Goal: Find specific page/section: Find specific page/section

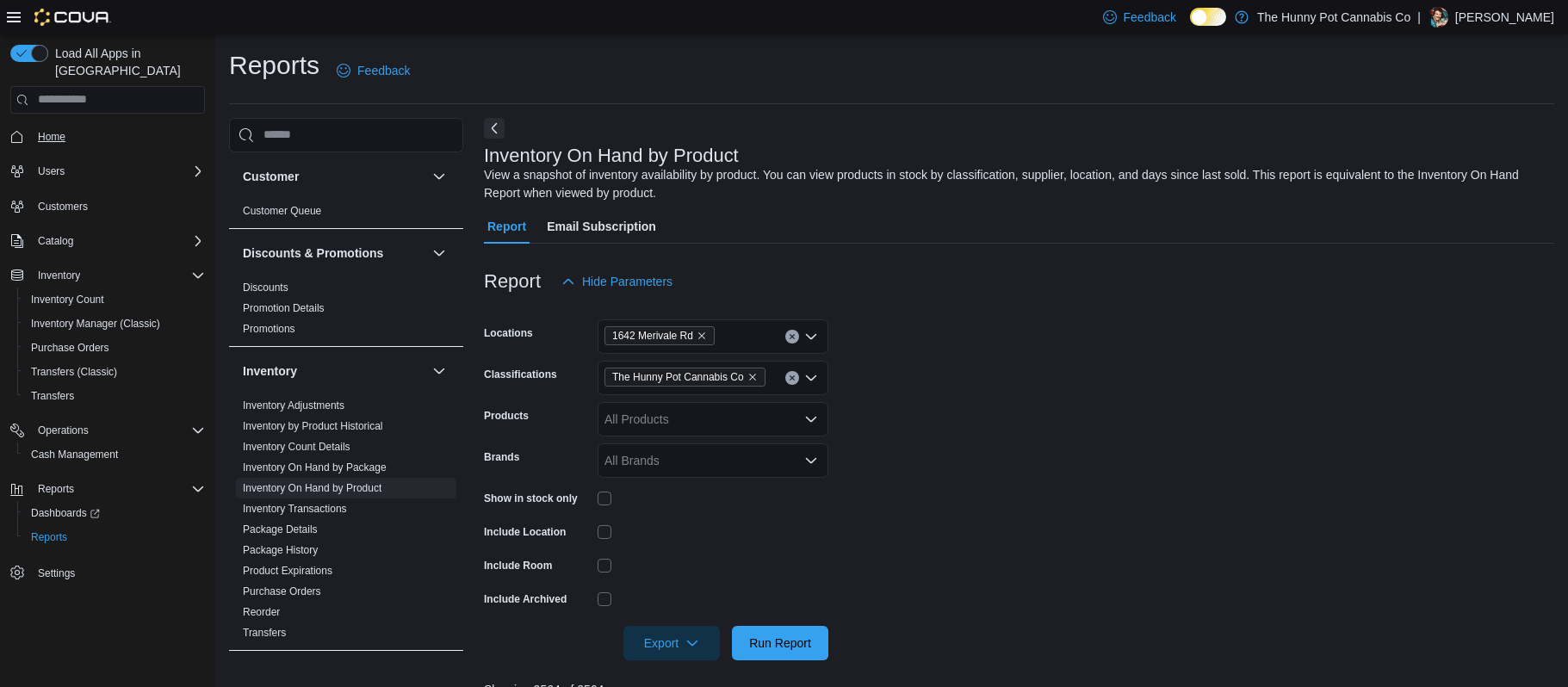
scroll to position [161, 0]
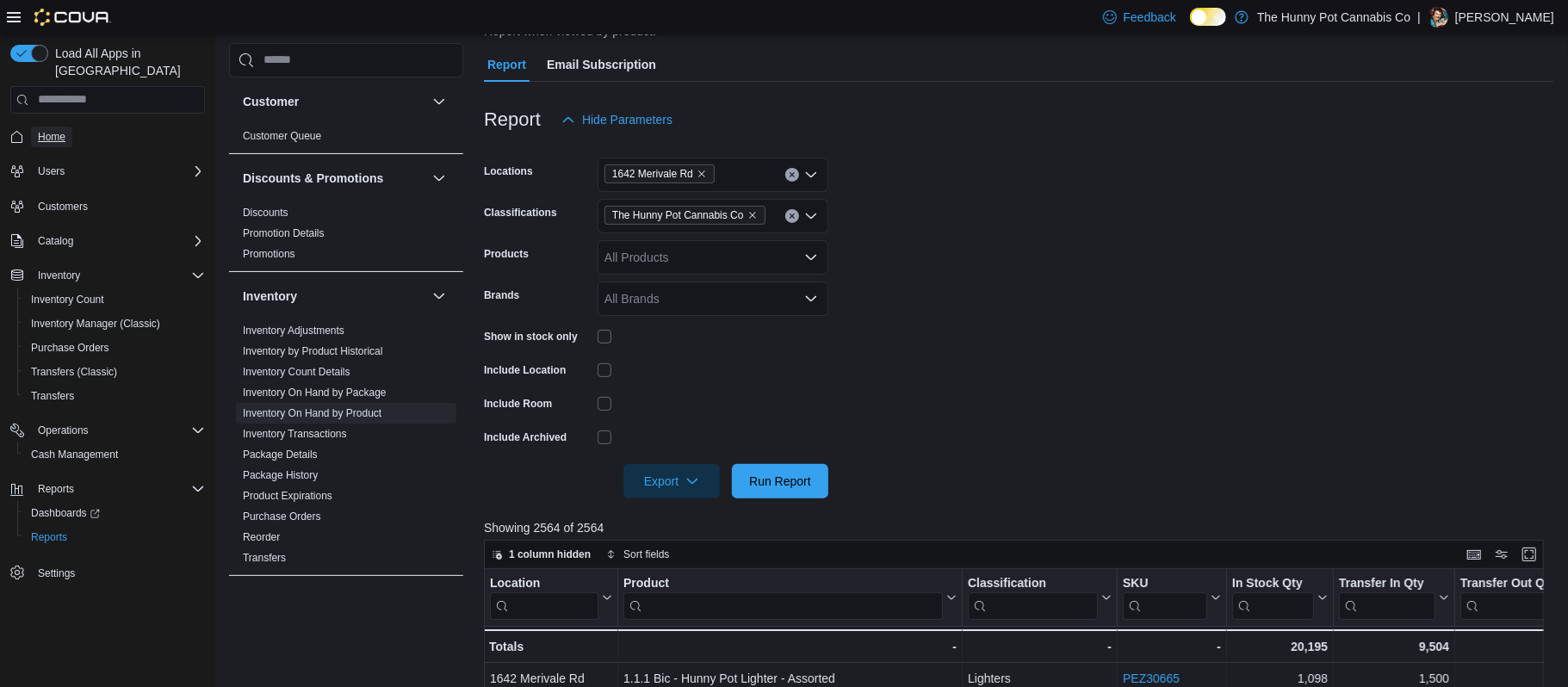
click at [39, 130] on span "Home" at bounding box center [52, 137] width 28 height 14
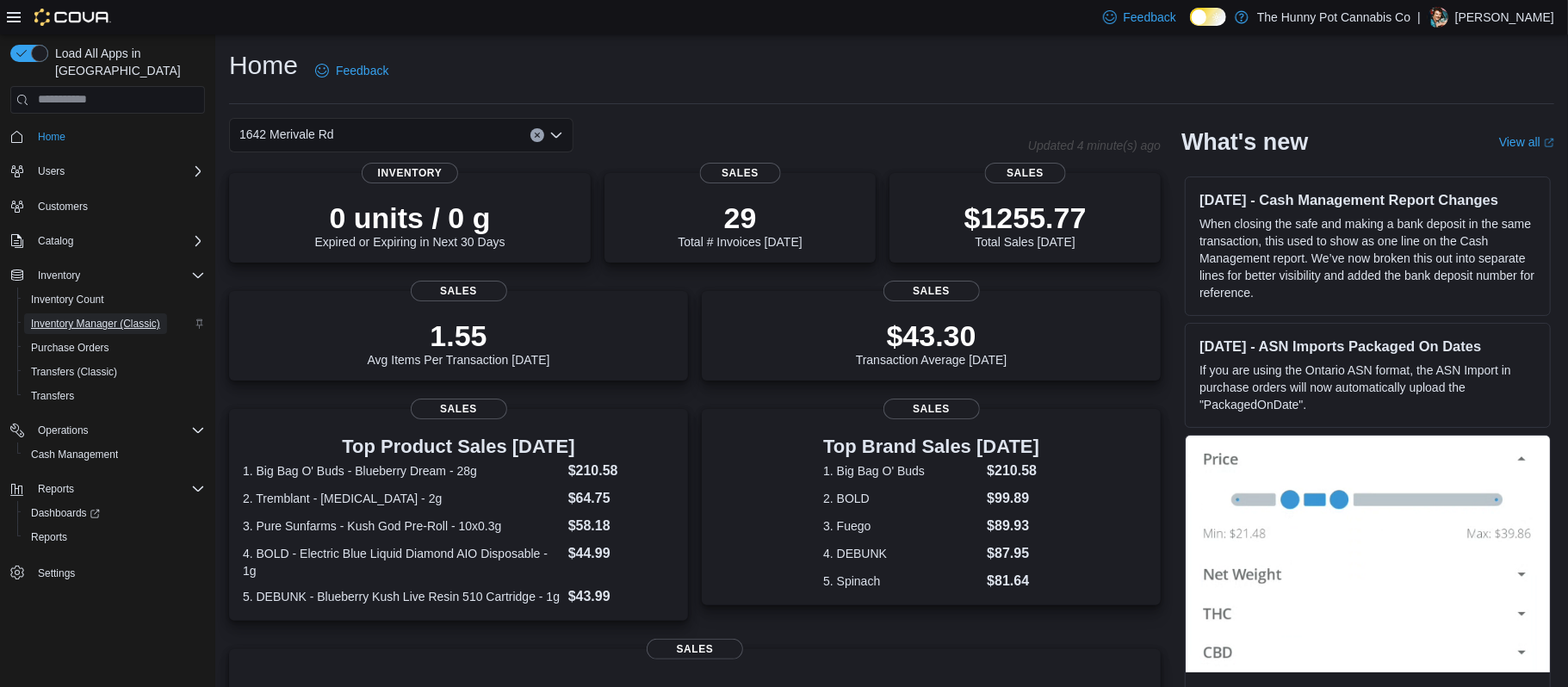
click at [77, 317] on span "Inventory Manager (Classic)" at bounding box center [95, 324] width 129 height 14
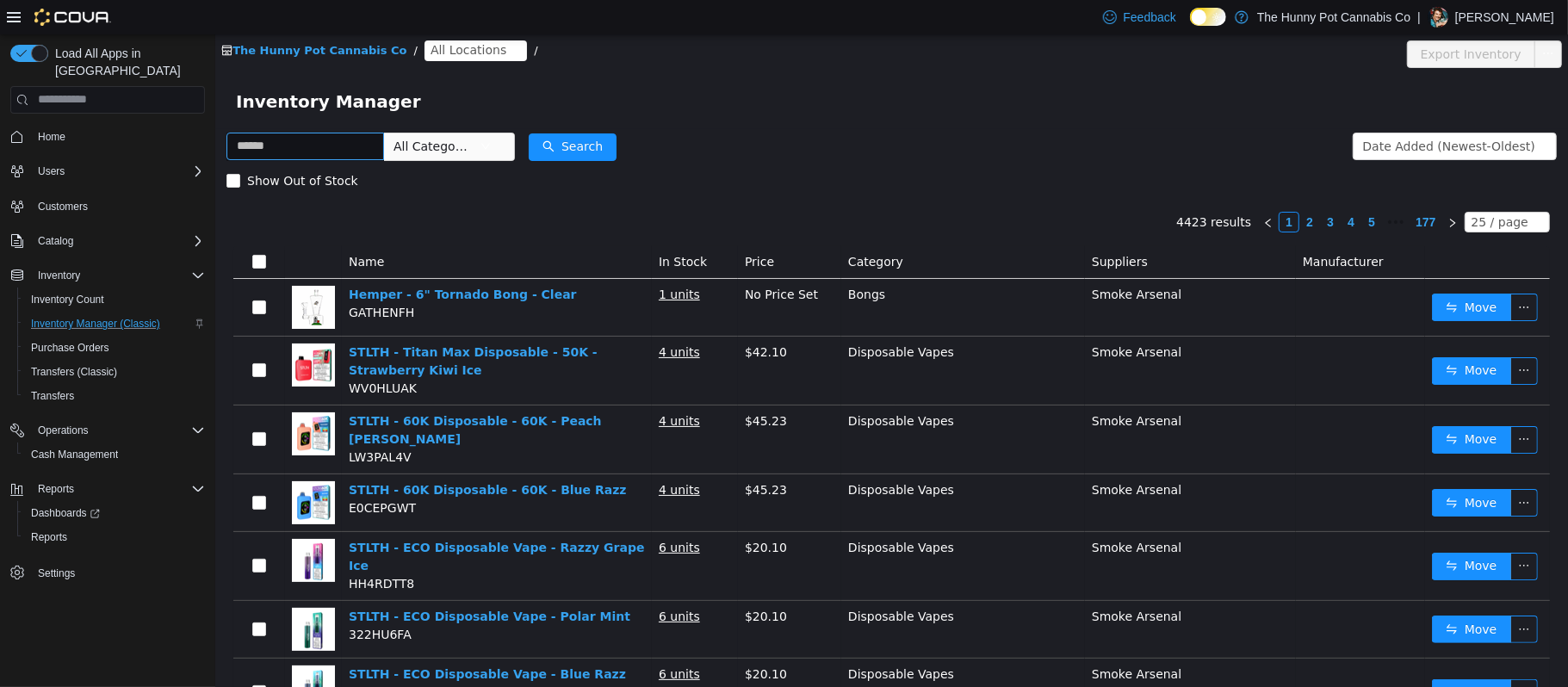
click at [383, 152] on input "text" at bounding box center [304, 146] width 157 height 28
type input "**********"
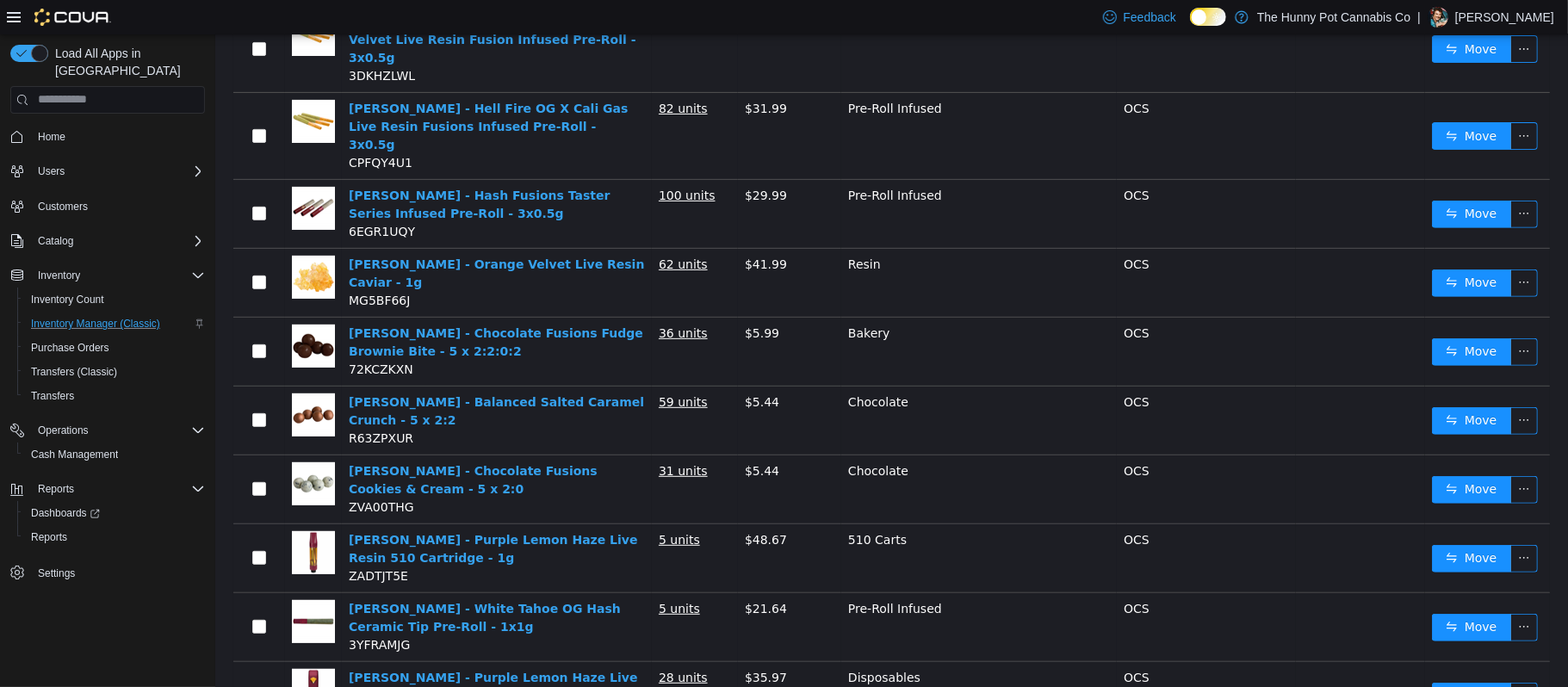
scroll to position [428, 0]
click at [156, 626] on div "Load All Apps in [GEOGRAPHIC_DATA] Home Users Customers Catalog Inventory Inven…" at bounding box center [107, 363] width 215 height 659
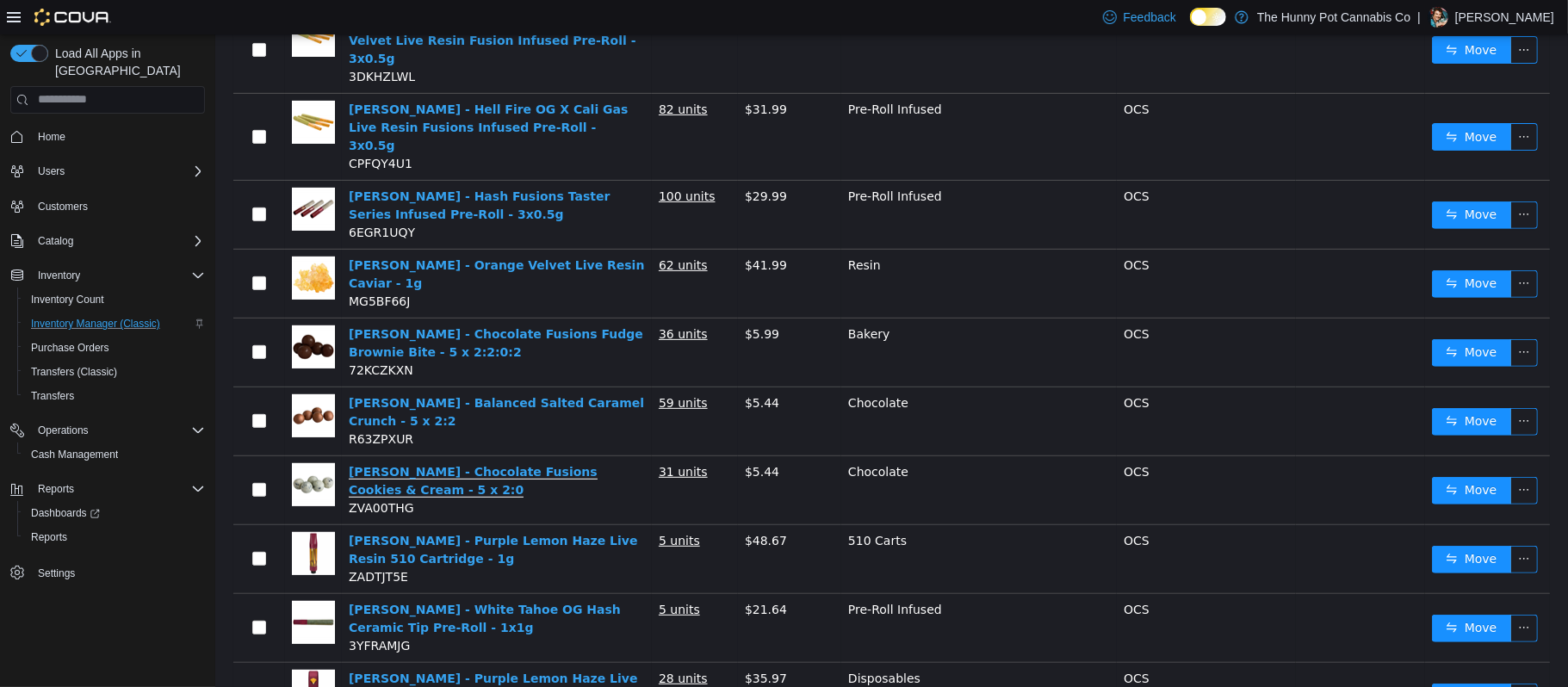
click at [470, 464] on link "[PERSON_NAME] - Chocolate Fusions Cookies & Cream - 5 x 2:0" at bounding box center [472, 479] width 249 height 32
drag, startPoint x: 407, startPoint y: 413, endPoint x: 348, endPoint y: 394, distance: 62.0
click at [348, 456] on td "[PERSON_NAME] - Chocolate Fusions Cookies & Cream - 5 x 2:0 ZVA00THG" at bounding box center [495, 490] width 310 height 69
copy link "[PERSON_NAME] - Chocolate Fusions Cookies & Cream - 5 x 2:0"
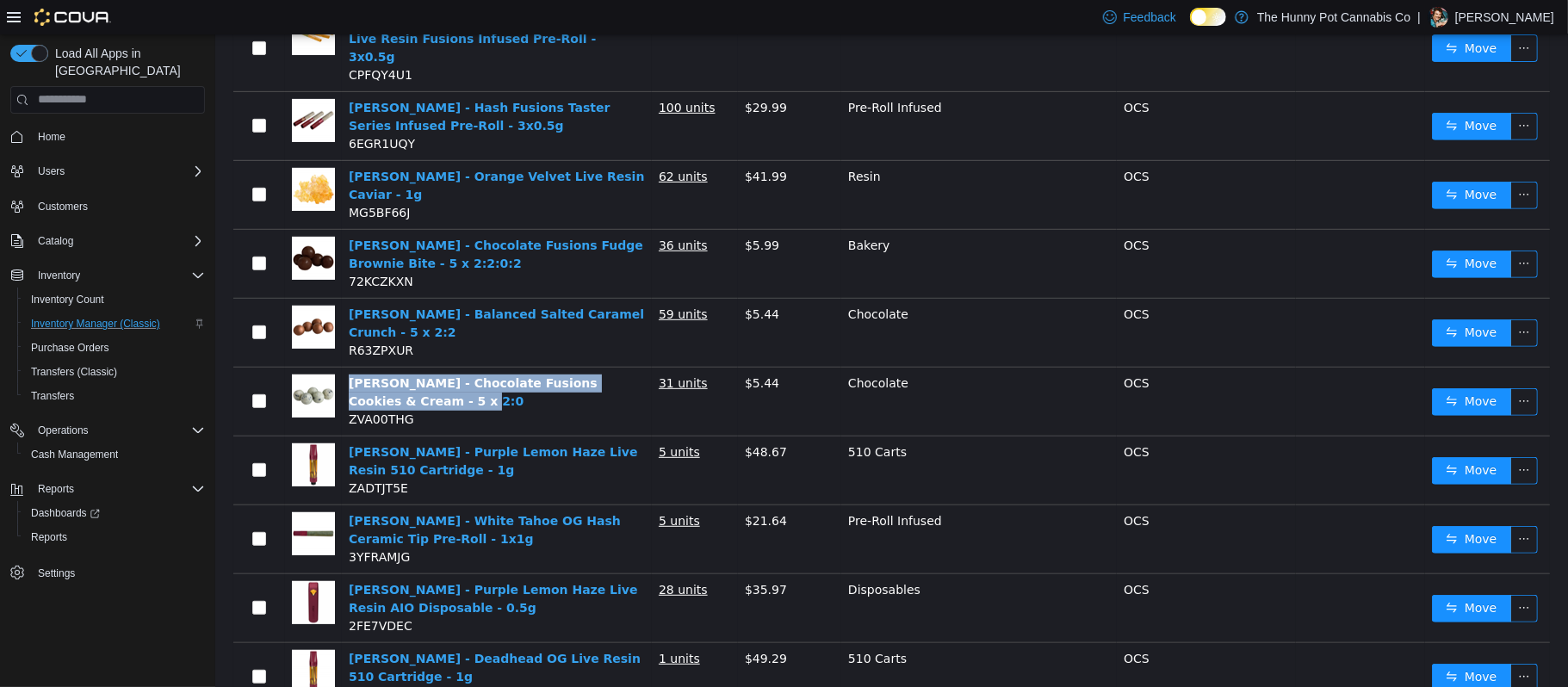
scroll to position [0, 0]
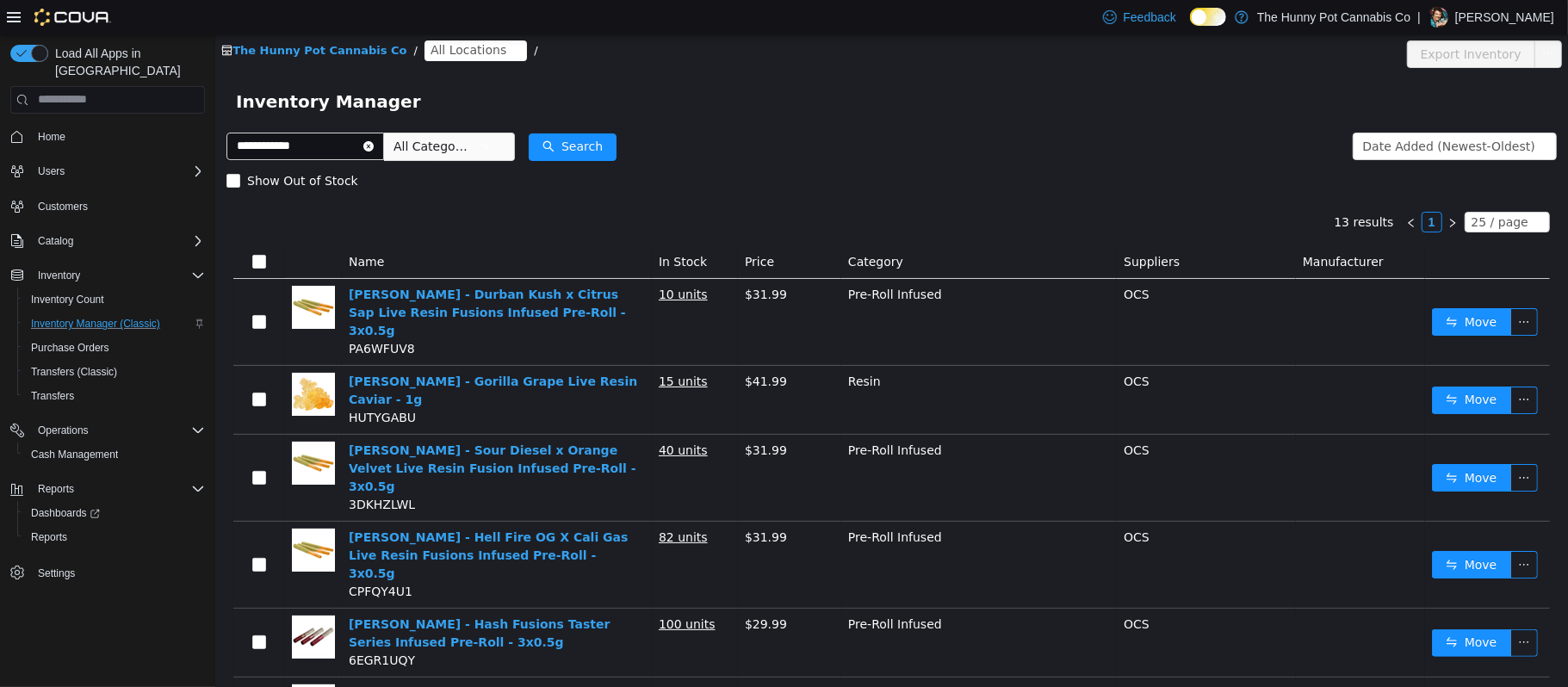
click at [452, 42] on span "All Locations" at bounding box center [467, 49] width 76 height 19
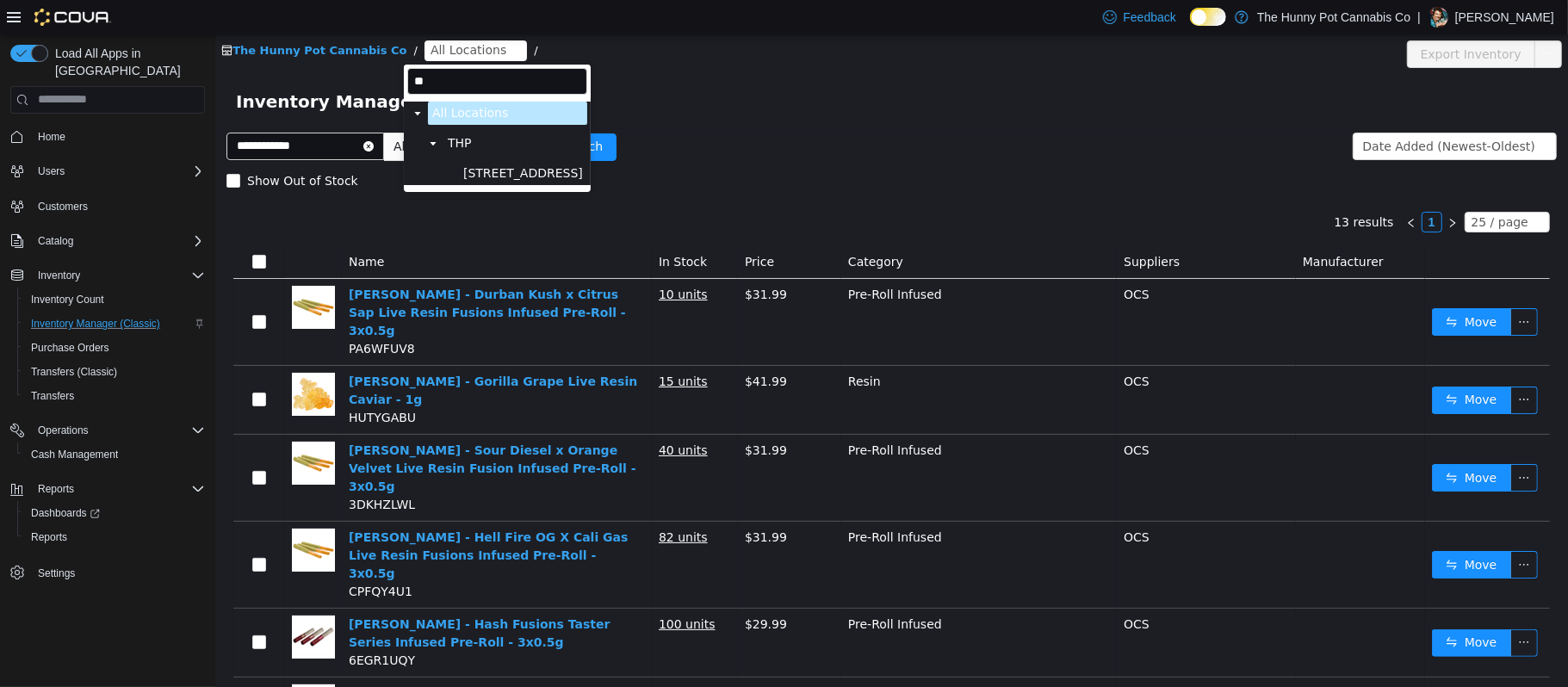
type input "*"
type input "****"
click at [509, 170] on span "1642 Merivale Rd" at bounding box center [515, 172] width 106 height 15
